Goal: Communication & Community: Answer question/provide support

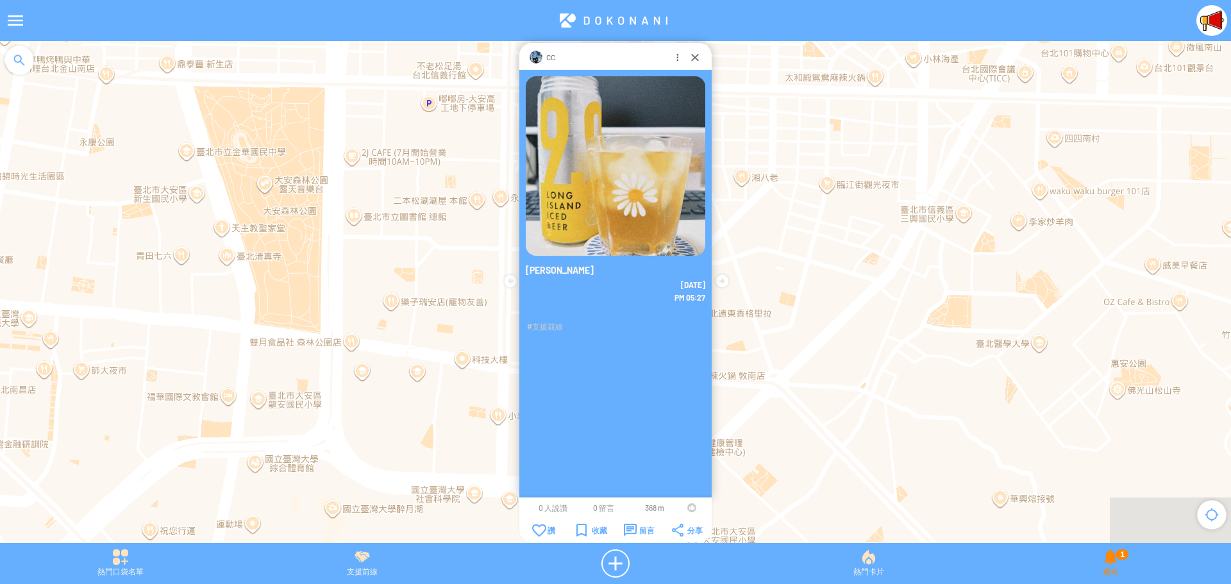
click at [1116, 564] on div "1 通知" at bounding box center [1110, 563] width 241 height 28
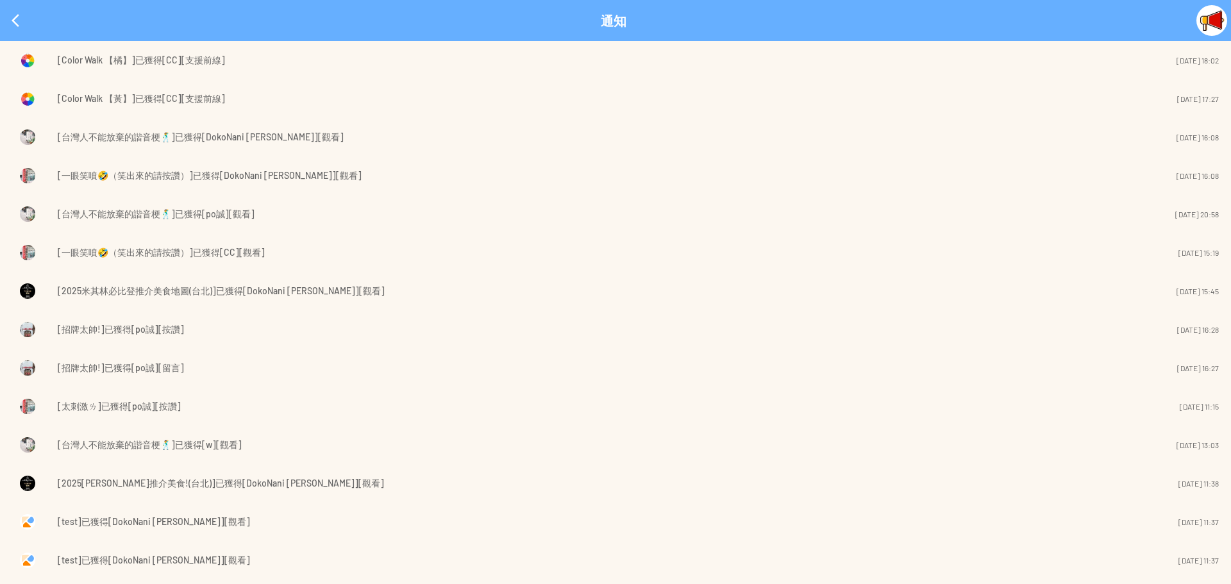
click at [176, 61] on span "[Color Walk 【橘】]已獲得[CC][支援前線]" at bounding box center [141, 60] width 167 height 15
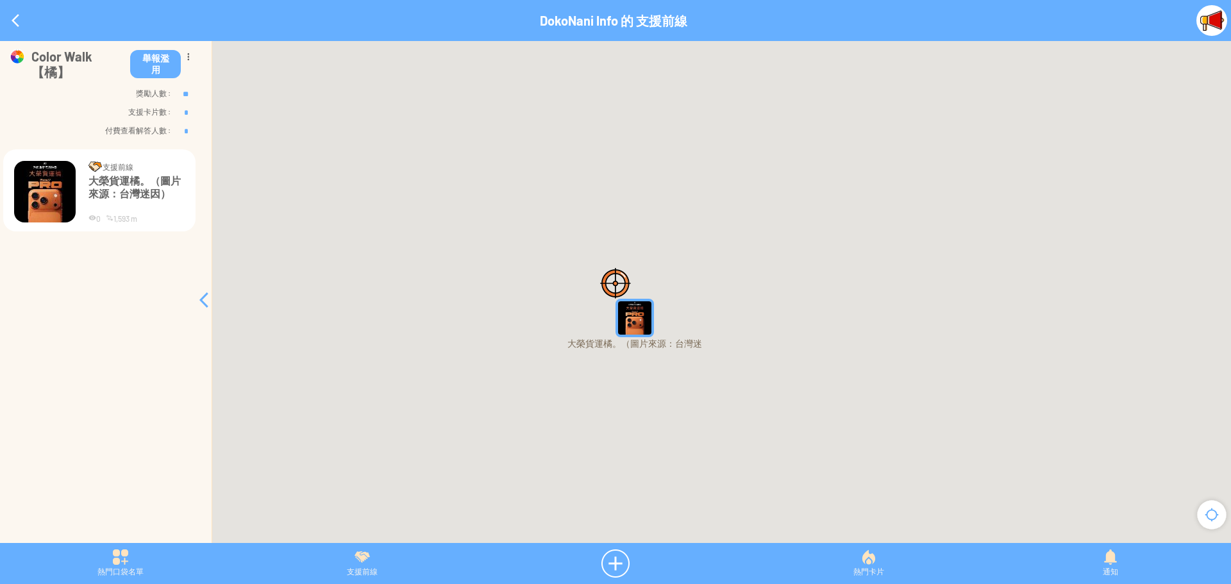
click at [633, 324] on img "1RtlBsL5syQMapIcon" at bounding box center [635, 318] width 38 height 38
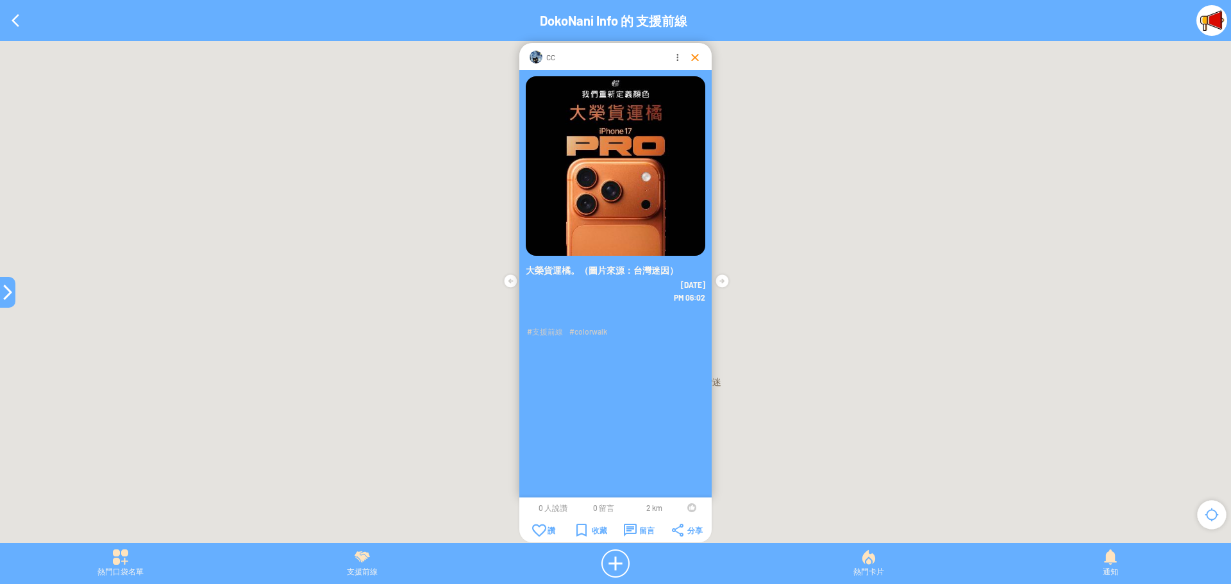
click at [691, 56] on div at bounding box center [695, 57] width 13 height 13
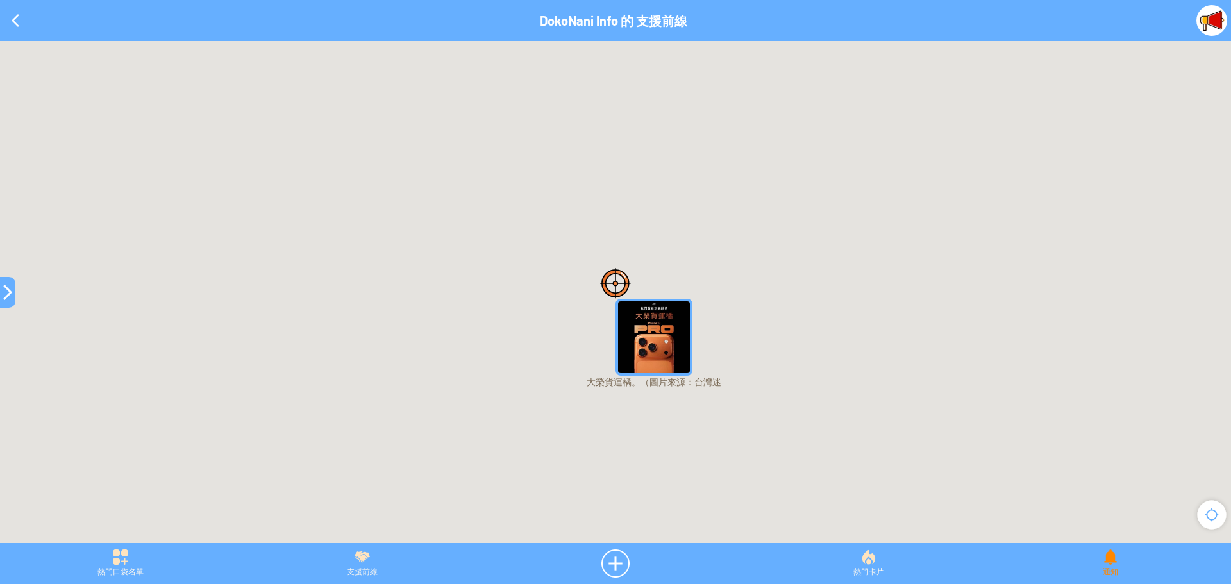
click at [1109, 566] on div "通知" at bounding box center [1110, 563] width 241 height 28
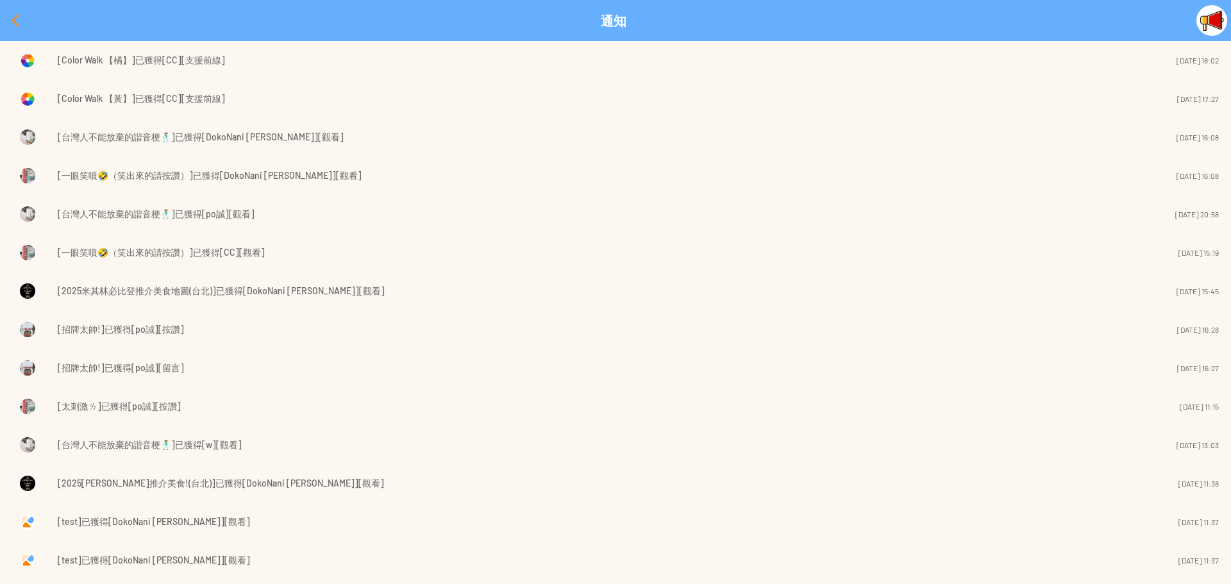
click at [11, 20] on div at bounding box center [15, 20] width 31 height 31
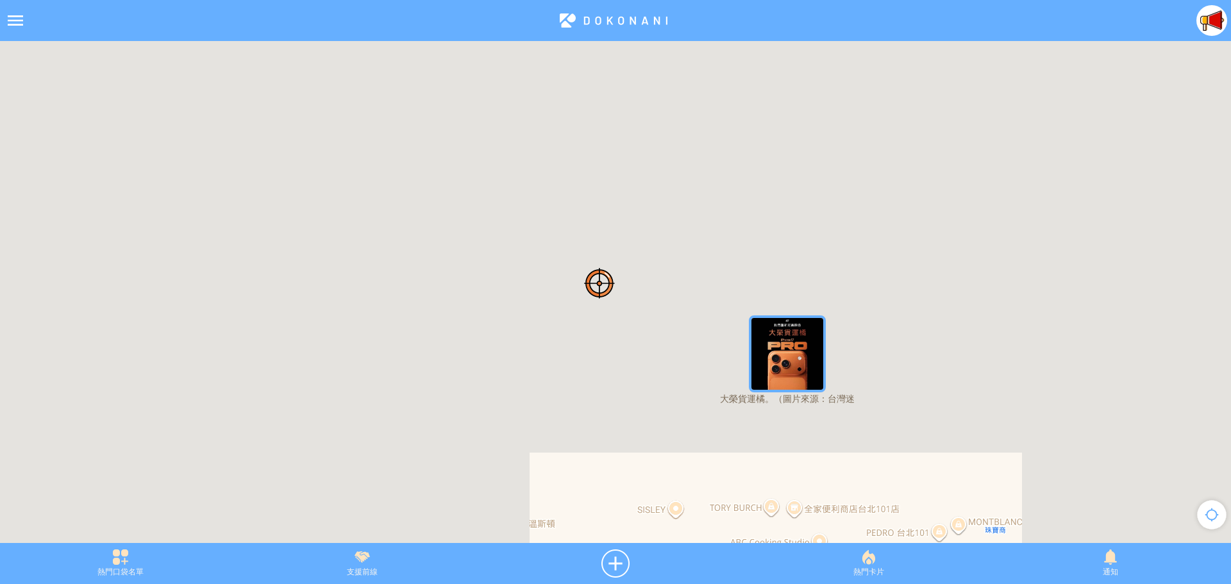
drag, startPoint x: 914, startPoint y: 334, endPoint x: 789, endPoint y: 339, distance: 125.1
click at [789, 339] on div at bounding box center [615, 298] width 1231 height 515
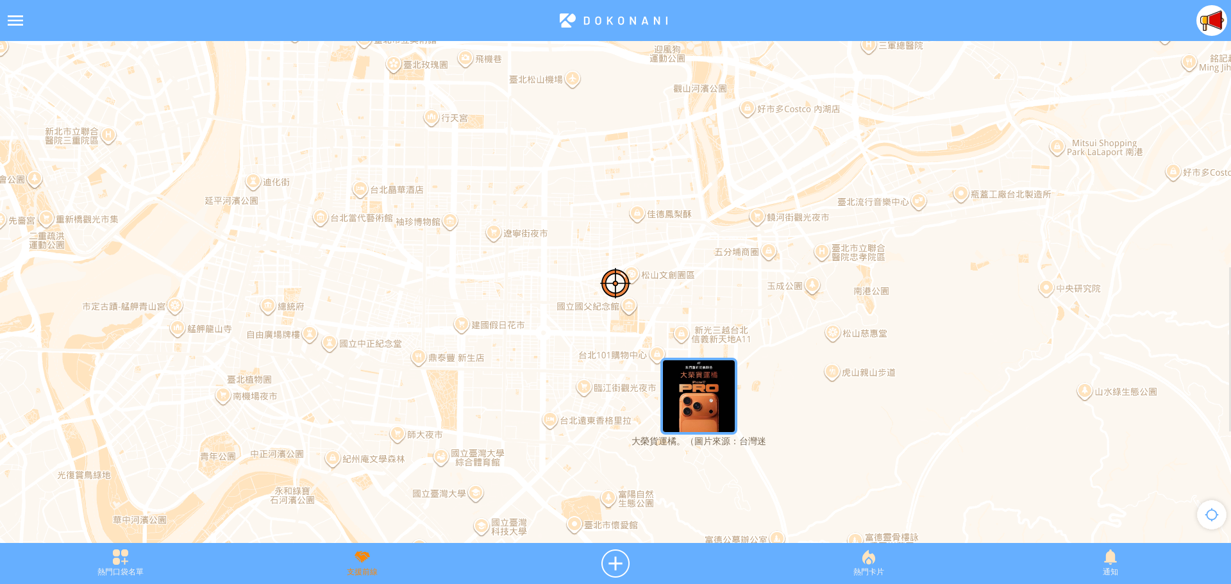
click at [360, 572] on div "支援前線" at bounding box center [361, 563] width 241 height 28
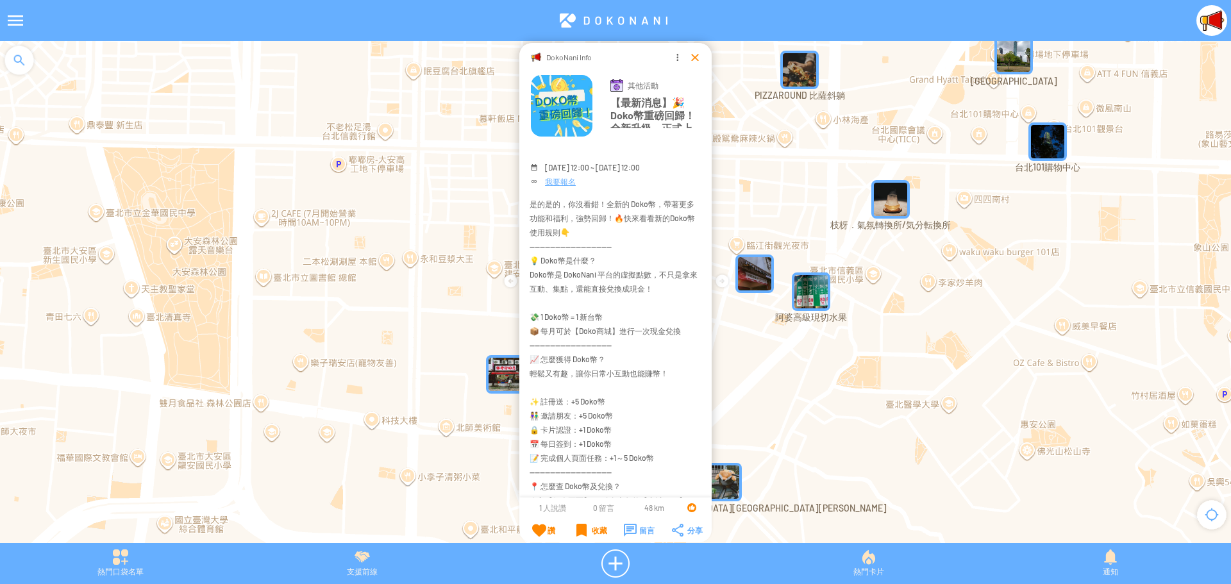
click at [694, 56] on div at bounding box center [695, 57] width 13 height 13
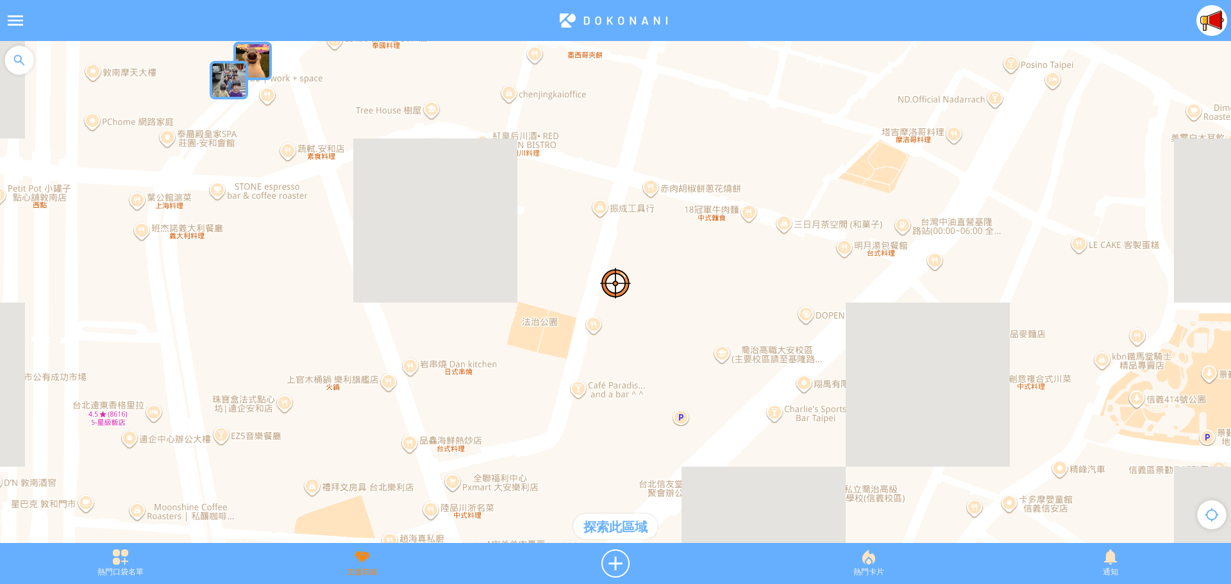
click at [367, 558] on div "支援前線" at bounding box center [361, 563] width 241 height 28
